Goal: Find specific page/section: Find specific page/section

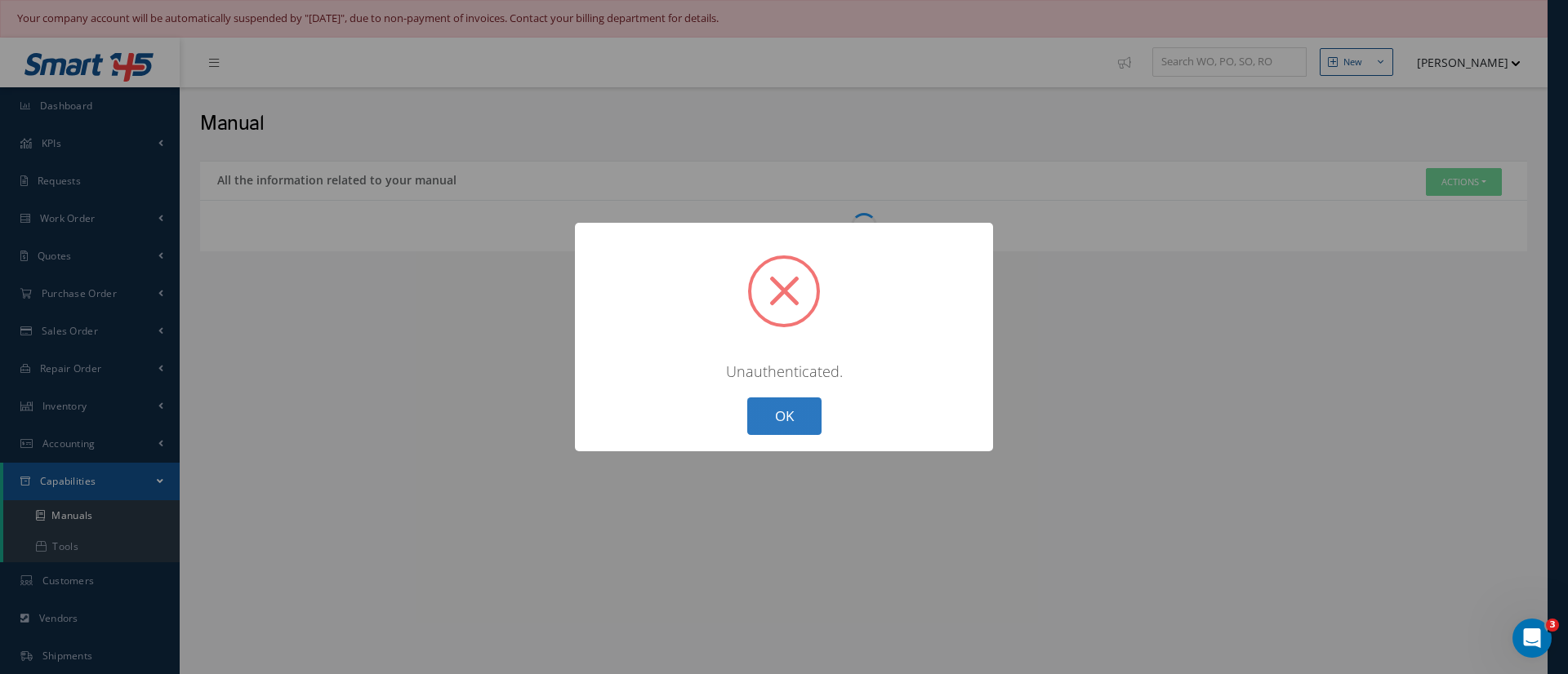
click at [769, 428] on button "OK" at bounding box center [784, 416] width 74 height 38
select select "25"
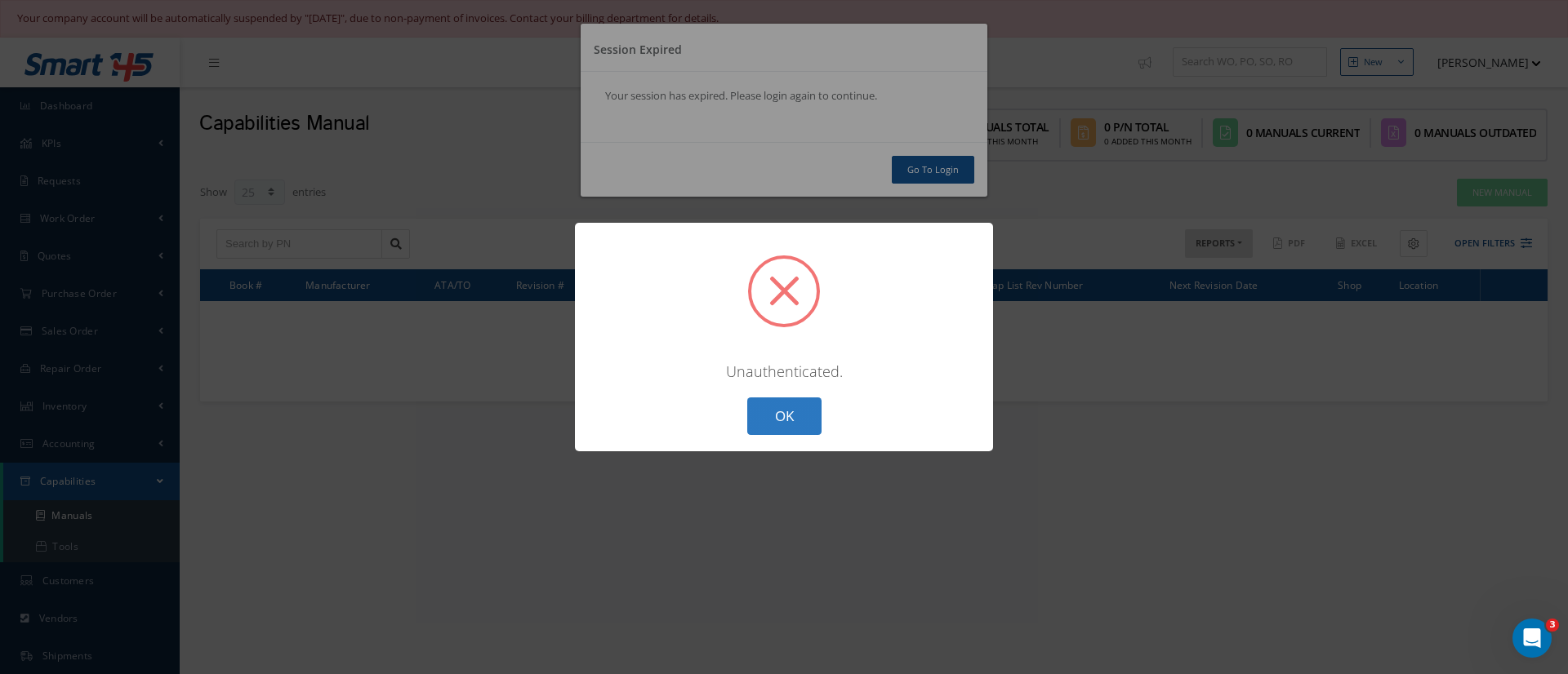
click at [787, 434] on button "OK" at bounding box center [784, 416] width 74 height 38
